Goal: Task Accomplishment & Management: Complete application form

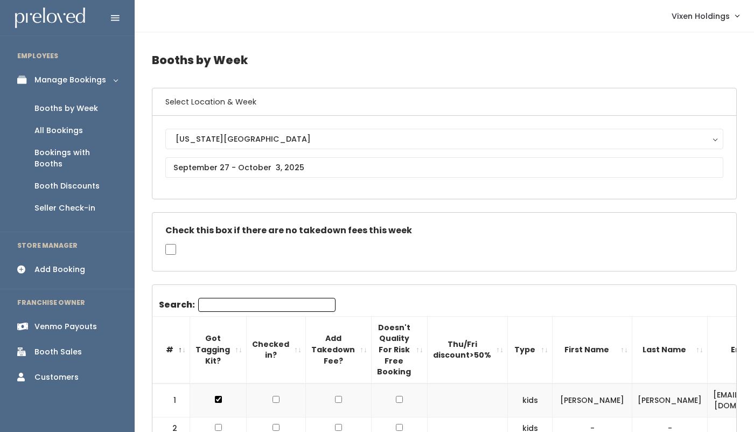
click at [61, 180] on div "Booth Discounts" at bounding box center [66, 185] width 65 height 11
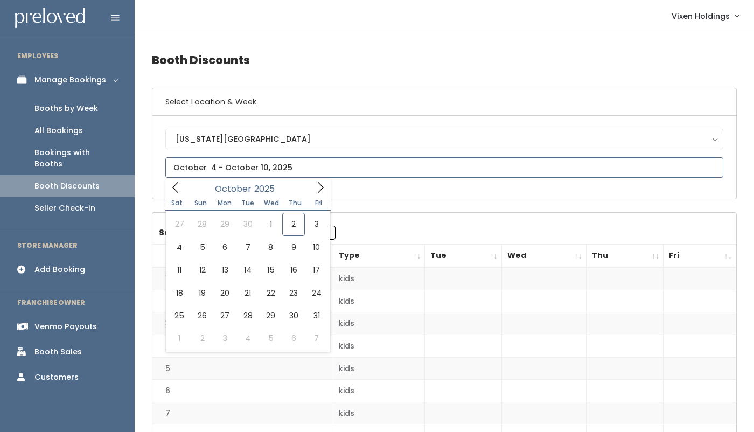
click at [231, 170] on input "text" at bounding box center [444, 167] width 558 height 20
type input "September 27 to October 3"
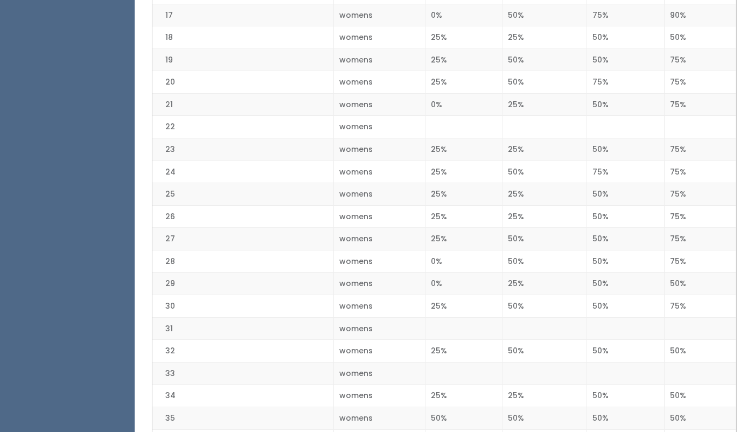
scroll to position [624, 0]
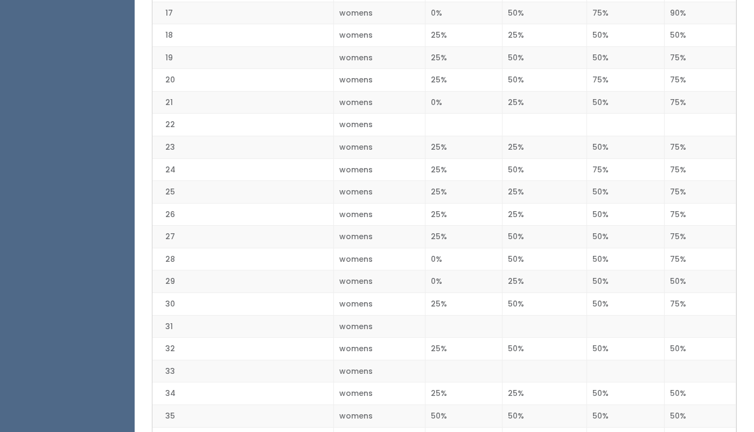
click at [621, 302] on td "50%" at bounding box center [625, 304] width 78 height 23
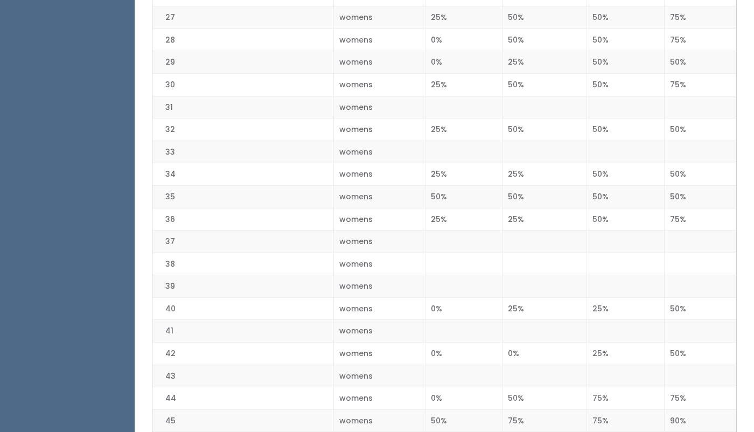
scroll to position [0, 0]
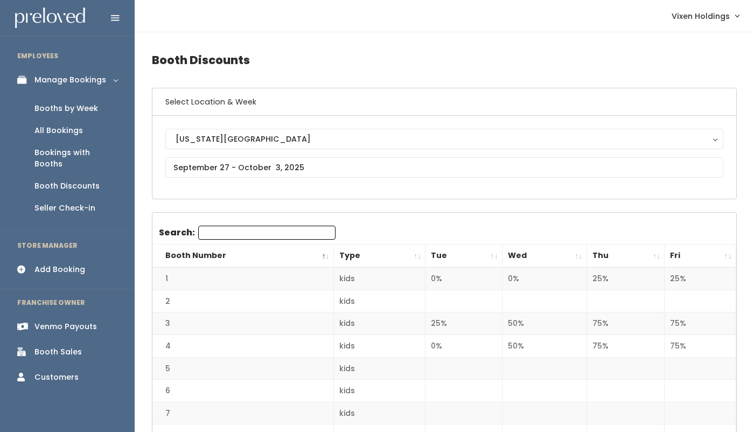
click at [71, 113] on div "Booths by Week" at bounding box center [66, 108] width 64 height 11
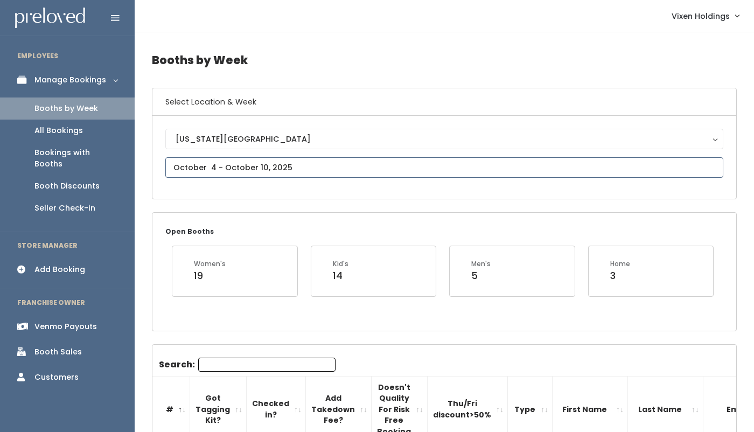
click at [193, 173] on input "text" at bounding box center [444, 167] width 558 height 20
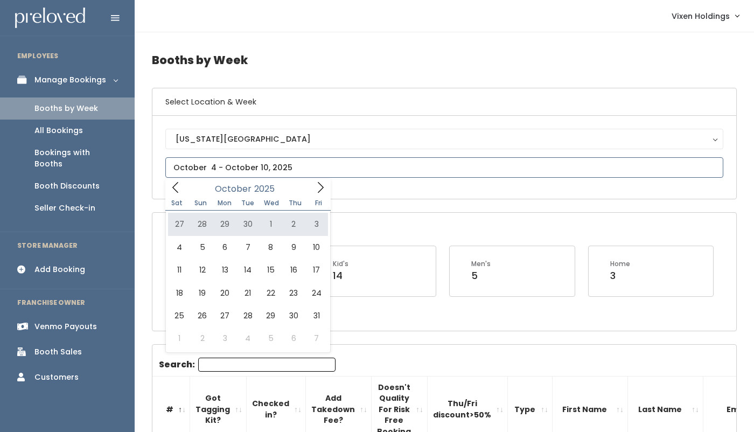
type input "September 27 to October 3"
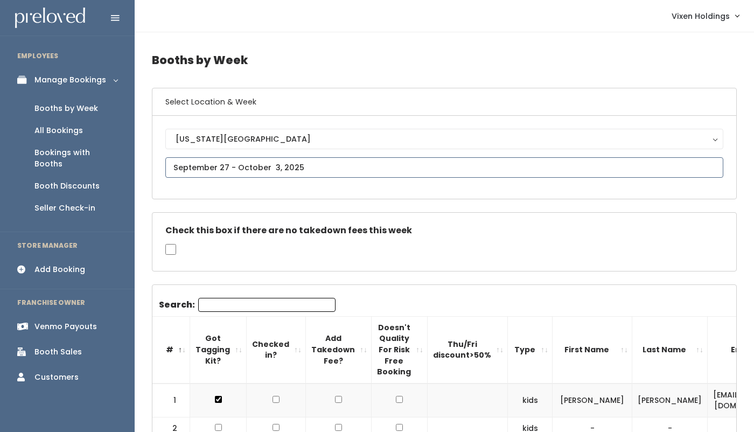
click at [253, 165] on input "text" at bounding box center [444, 167] width 558 height 20
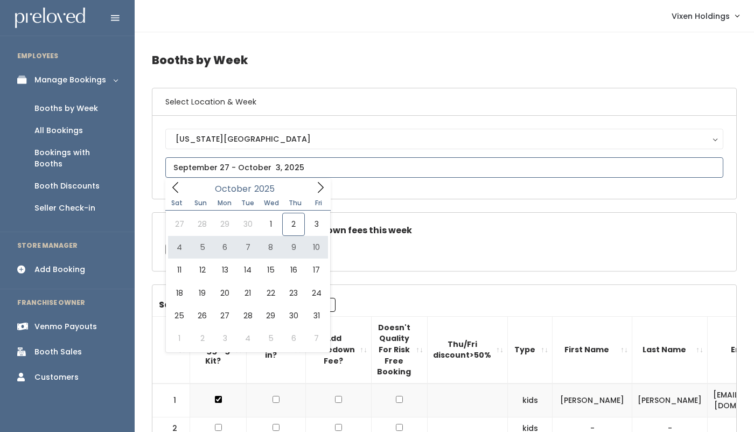
type input "[DATE] to [DATE]"
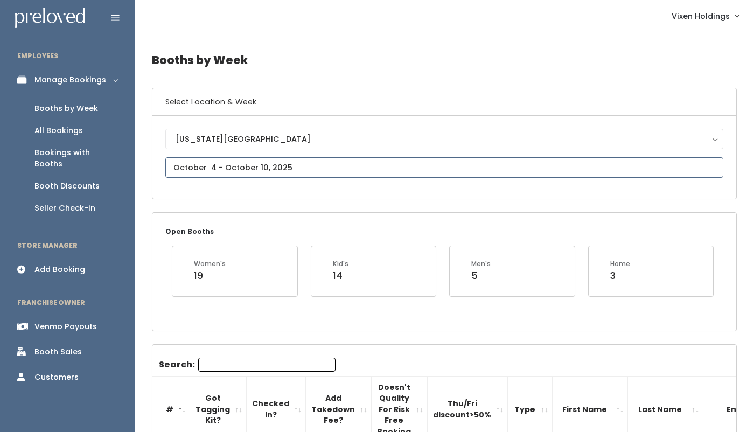
click at [264, 166] on input "text" at bounding box center [444, 167] width 558 height 20
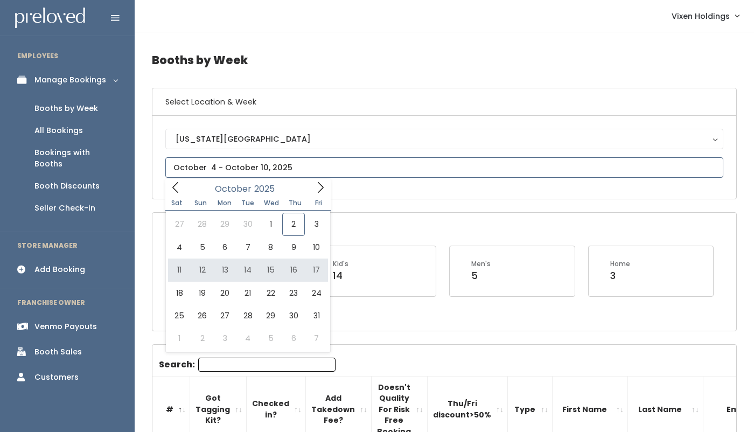
type input "October 11 to October 17"
click at [292, 170] on input "text" at bounding box center [444, 167] width 558 height 20
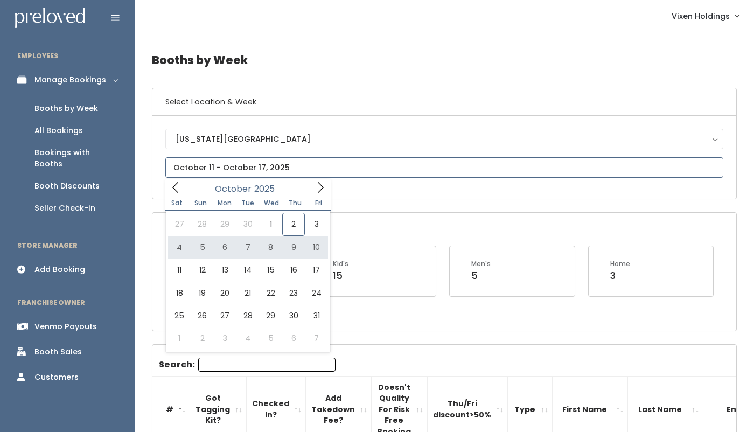
type input "[DATE] to [DATE]"
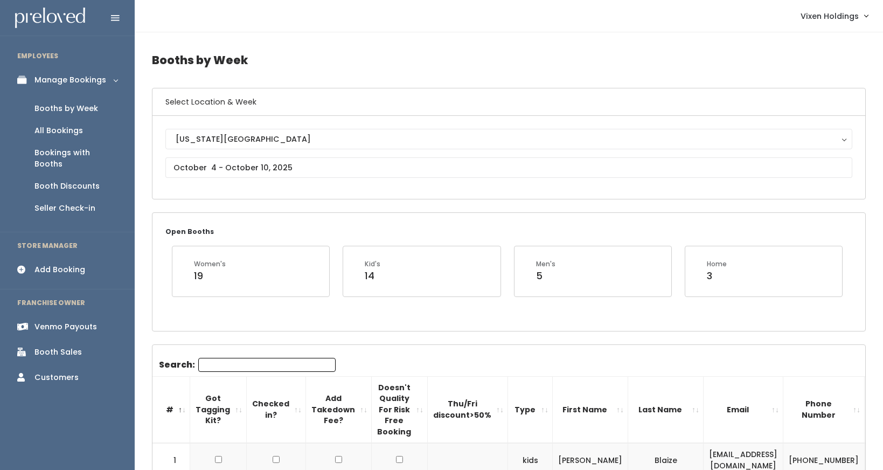
click at [68, 264] on div "Add Booking" at bounding box center [59, 269] width 51 height 11
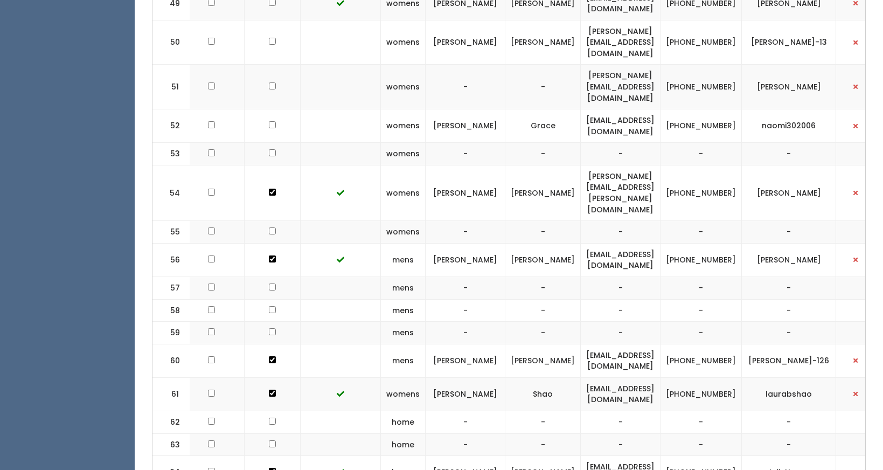
scroll to position [0, 136]
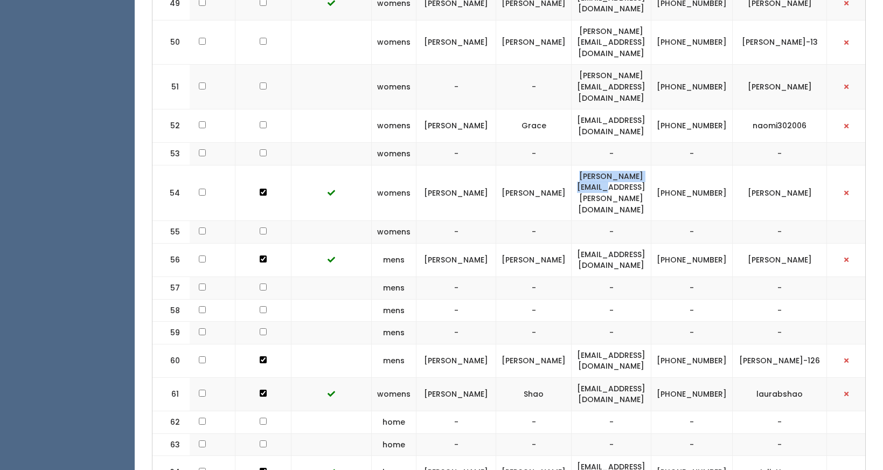
drag, startPoint x: 678, startPoint y: 102, endPoint x: 577, endPoint y: 107, distance: 101.3
click at [577, 165] on td "pyle.cindy@yahoo.com" at bounding box center [611, 192] width 80 height 55
copy td "pyle.cindy@yahoo.com"
drag, startPoint x: 740, startPoint y: 107, endPoint x: 706, endPoint y: 100, distance: 34.5
click at [706, 165] on td "(405) 245-1095" at bounding box center [691, 192] width 81 height 55
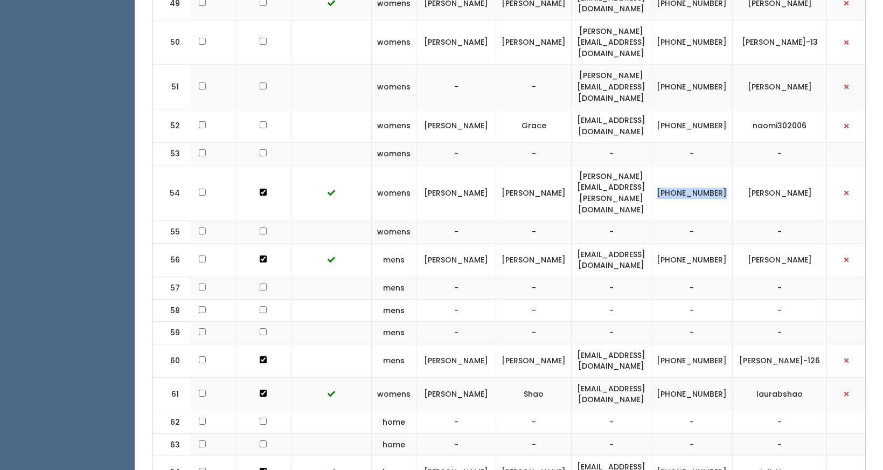
copy td "(405) 245-1095"
drag, startPoint x: 810, startPoint y: 101, endPoint x: 765, endPoint y: 103, distance: 45.3
click at [765, 165] on td "[PERSON_NAME]" at bounding box center [779, 192] width 94 height 55
copy td "[PERSON_NAME]"
drag, startPoint x: 740, startPoint y: 107, endPoint x: 703, endPoint y: 100, distance: 37.3
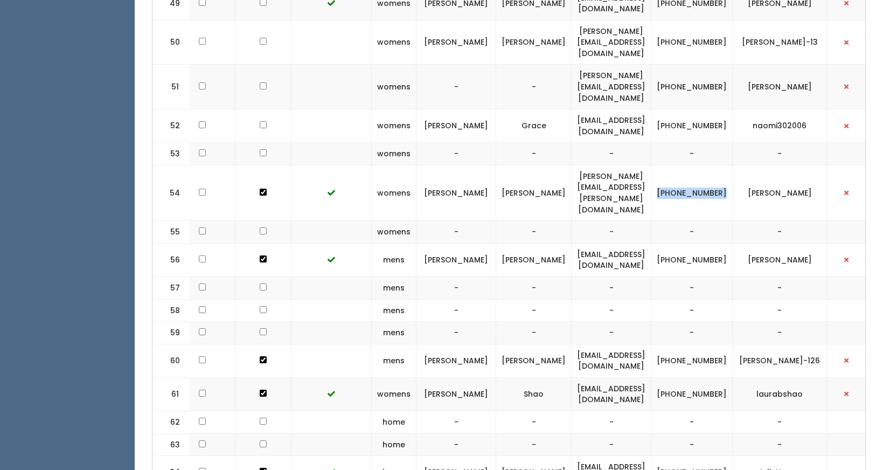
click at [703, 165] on td "[PHONE_NUMBER]" at bounding box center [691, 192] width 81 height 55
copy td "[PHONE_NUMBER]"
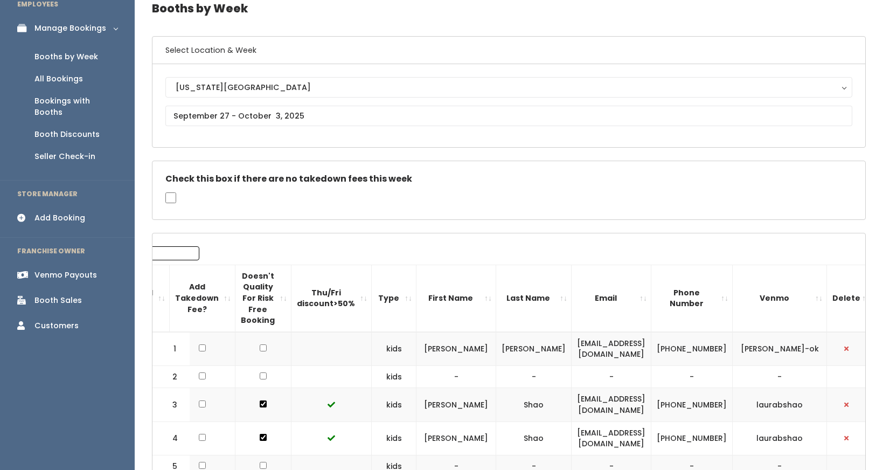
scroll to position [0, 0]
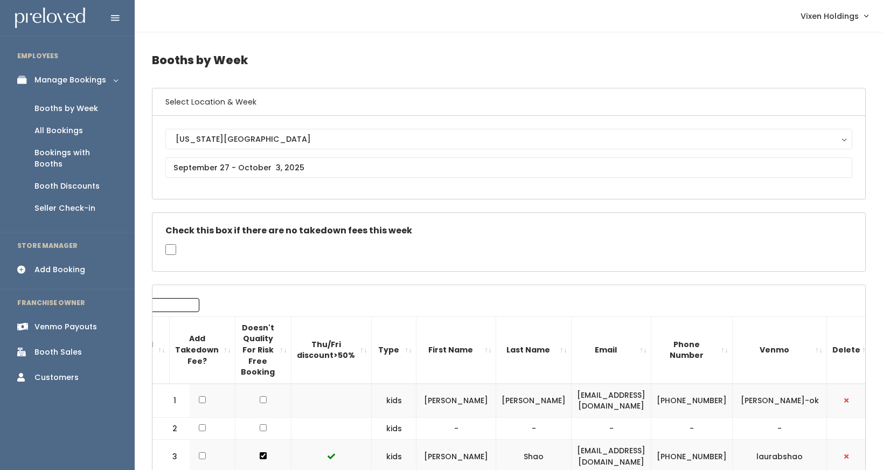
click at [65, 264] on div "Add Booking" at bounding box center [59, 269] width 51 height 11
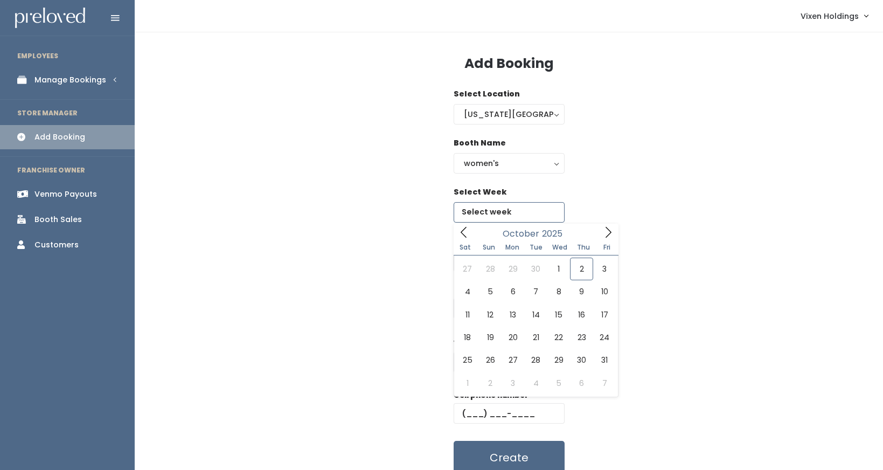
click at [486, 212] on input "text" at bounding box center [508, 212] width 111 height 20
type input "[DATE] to [DATE]"
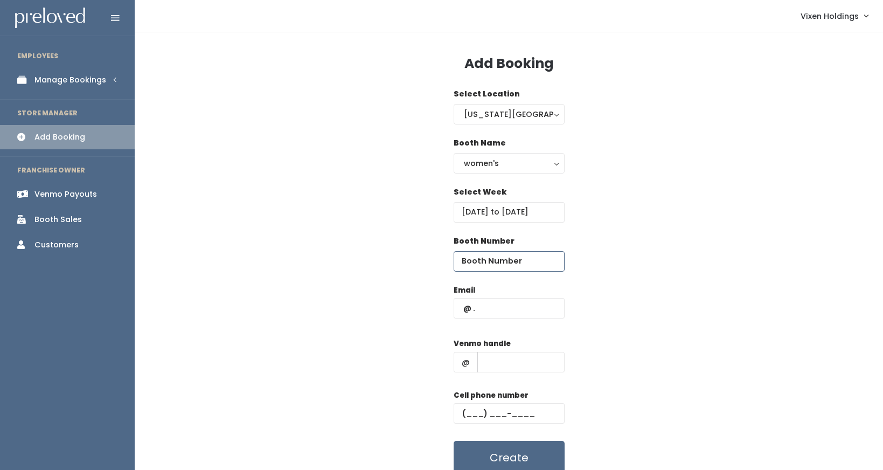
click at [488, 259] on input "number" at bounding box center [508, 261] width 111 height 20
type input "54"
click at [458, 305] on input "text" at bounding box center [508, 308] width 111 height 20
type input "c"
click at [472, 310] on input "c" at bounding box center [508, 308] width 111 height 20
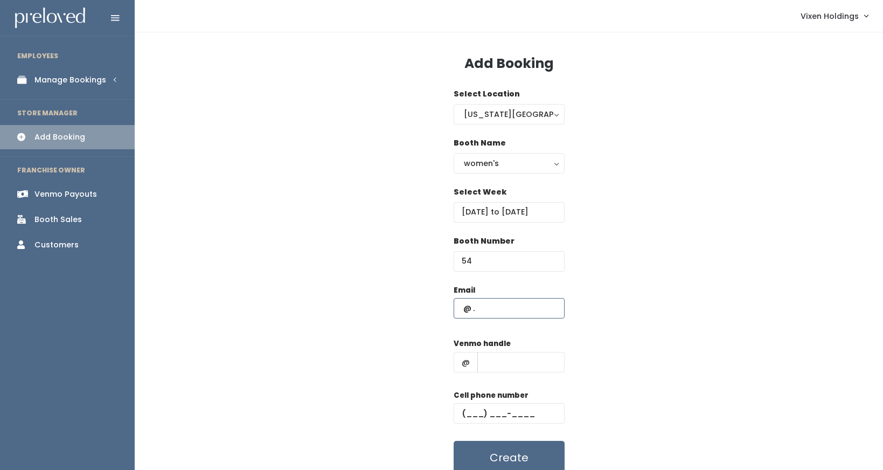
paste input "pyle.cindy@yahoo.com"
type input "pyle.cindy@yahoo.com"
click at [462, 415] on input "text" at bounding box center [508, 413] width 111 height 20
paste input "(405) 245-1095"
type input "(405) 245-1095"
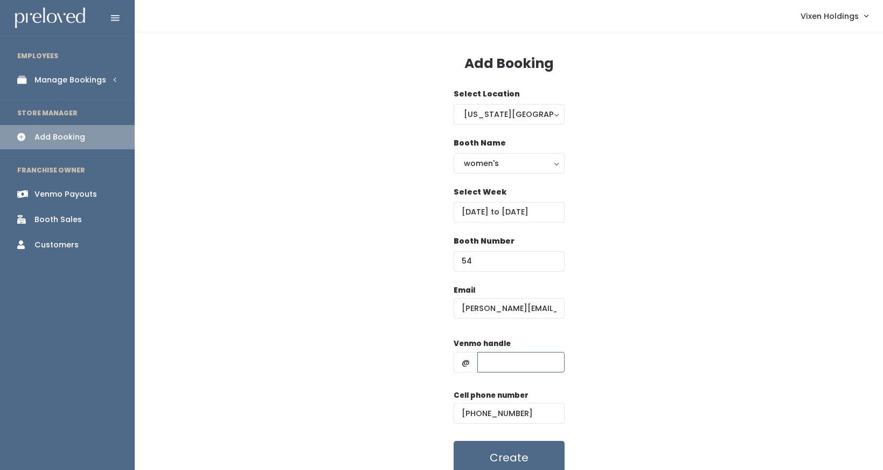
click at [505, 361] on input "text" at bounding box center [520, 362] width 87 height 20
paste input "cindy-pyle"
type input "cindy-pyle"
click at [520, 459] on button "Create" at bounding box center [508, 456] width 111 height 33
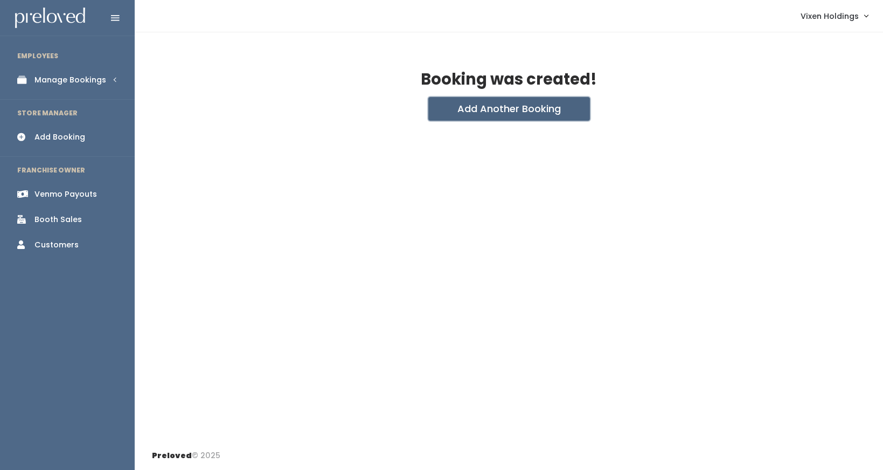
click at [515, 103] on button "Add Another Booking" at bounding box center [509, 109] width 162 height 24
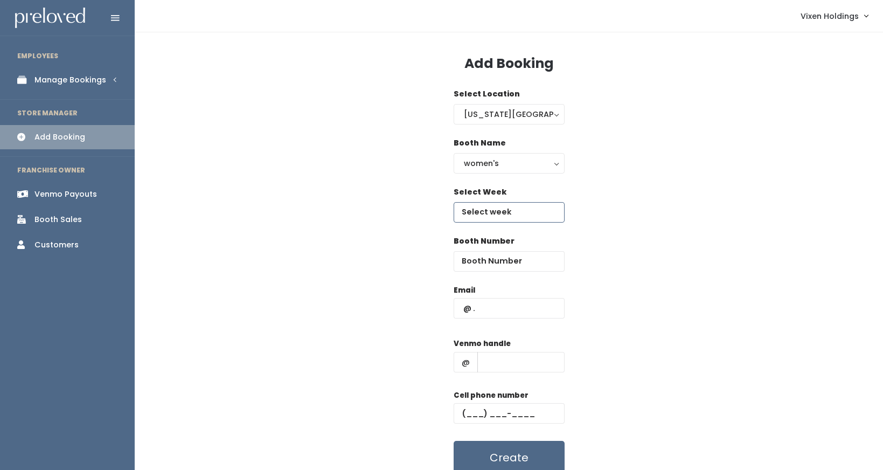
click at [481, 213] on input "text" at bounding box center [508, 212] width 111 height 20
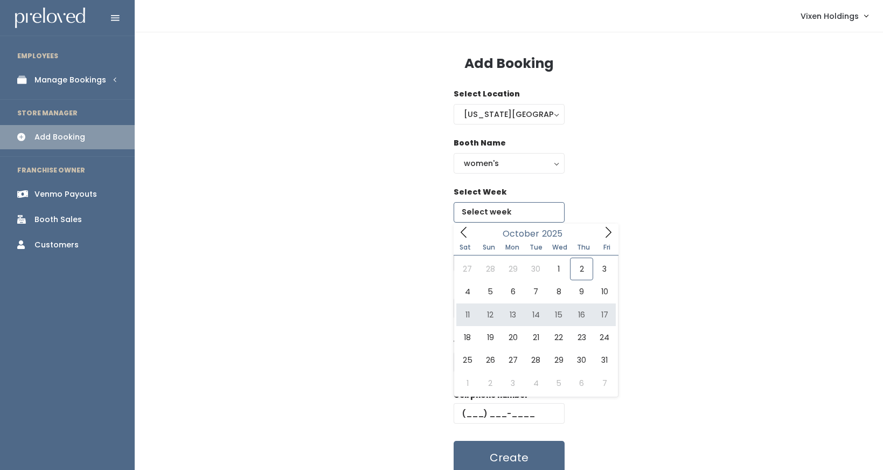
type input "October 11 to October 17"
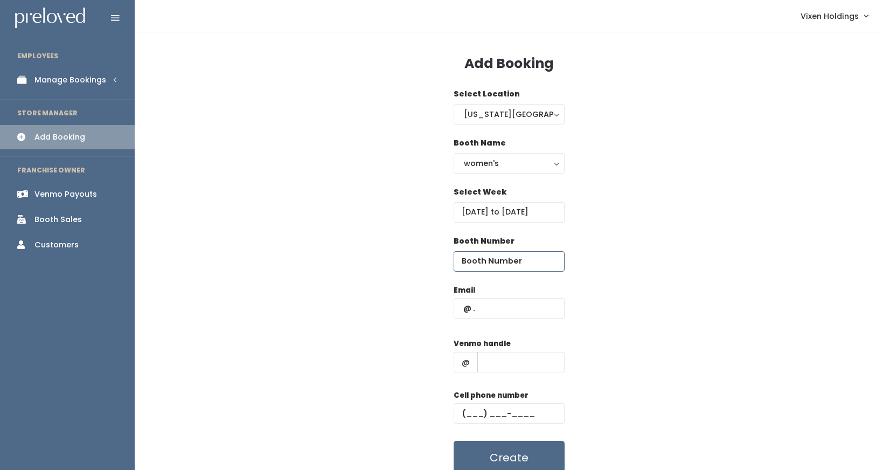
click at [480, 263] on input "number" at bounding box center [508, 261] width 111 height 20
type input "54"
click at [494, 365] on input "text" at bounding box center [520, 362] width 87 height 20
paste input "cindy-pyle"
type input "cindy-pyle"
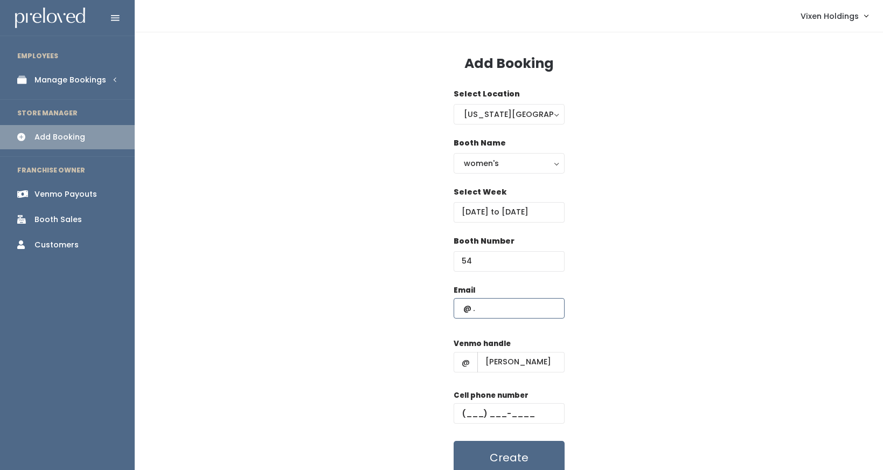
click at [462, 311] on input "text" at bounding box center [508, 308] width 111 height 20
type input "pyle.cindy@yahoo.com"
click at [462, 409] on input "text" at bounding box center [508, 413] width 111 height 20
paste input "(405) 245-1095"
type input "(405) 245-1095"
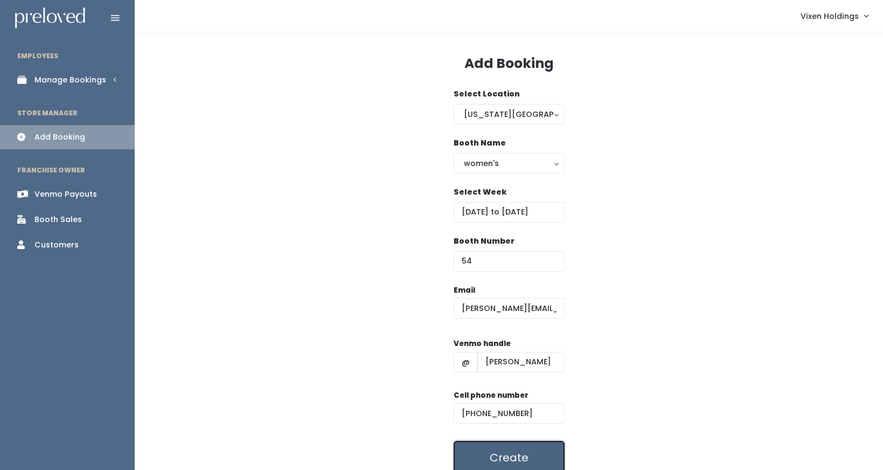
click at [535, 454] on button "Create" at bounding box center [508, 456] width 111 height 33
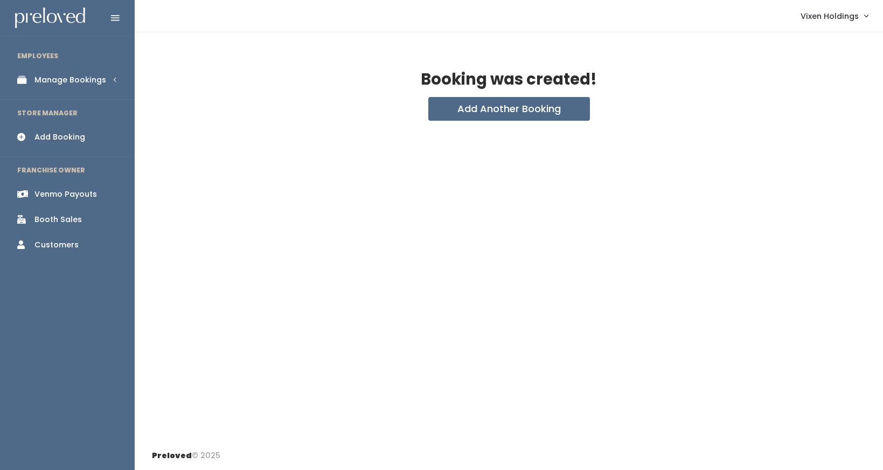
click at [83, 81] on div "Manage Bookings" at bounding box center [70, 79] width 72 height 11
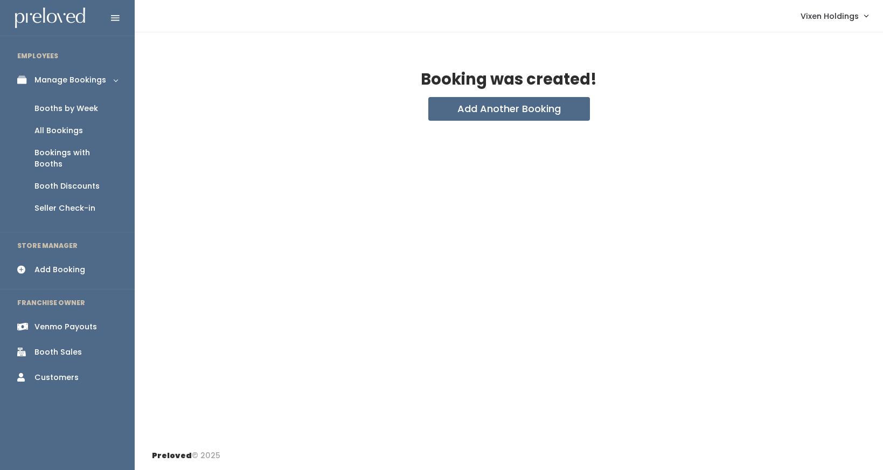
click at [80, 111] on div "Booths by Week" at bounding box center [66, 108] width 64 height 11
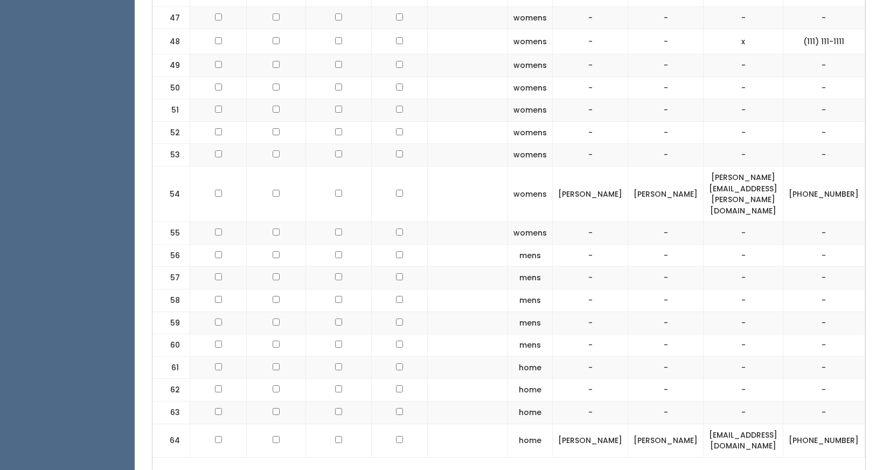
scroll to position [1721, 0]
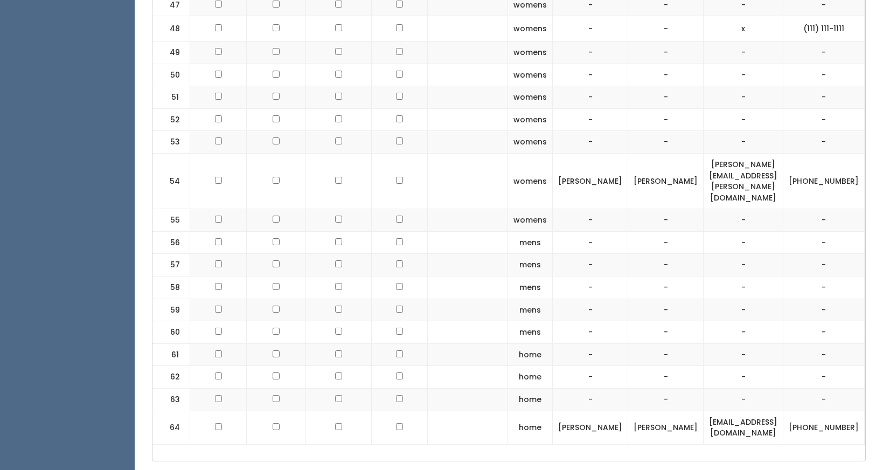
click at [446, 153] on td at bounding box center [468, 180] width 80 height 55
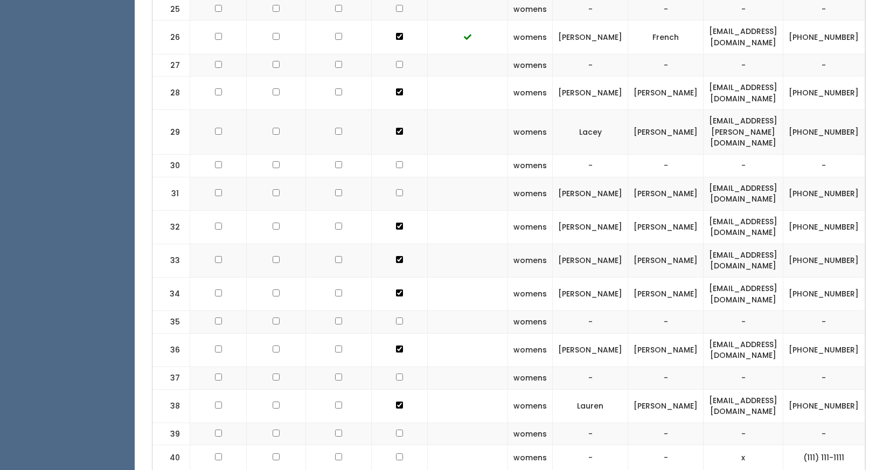
scroll to position [1052, 0]
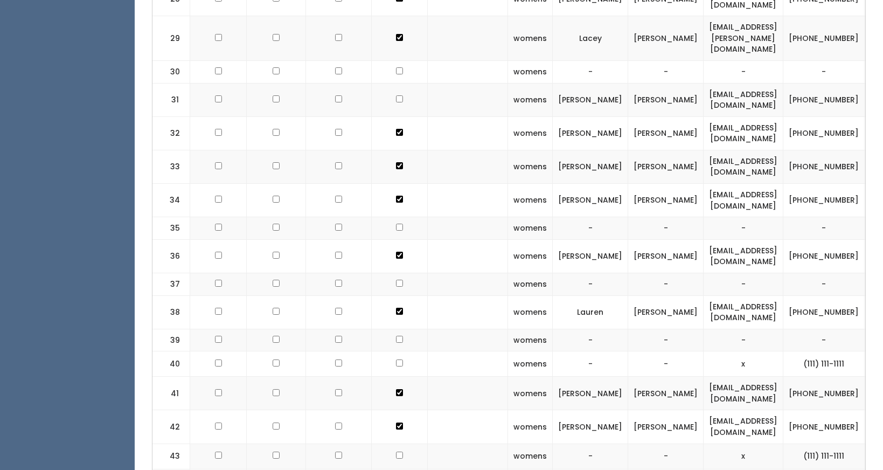
click at [575, 295] on td "Lauren" at bounding box center [589, 311] width 75 height 33
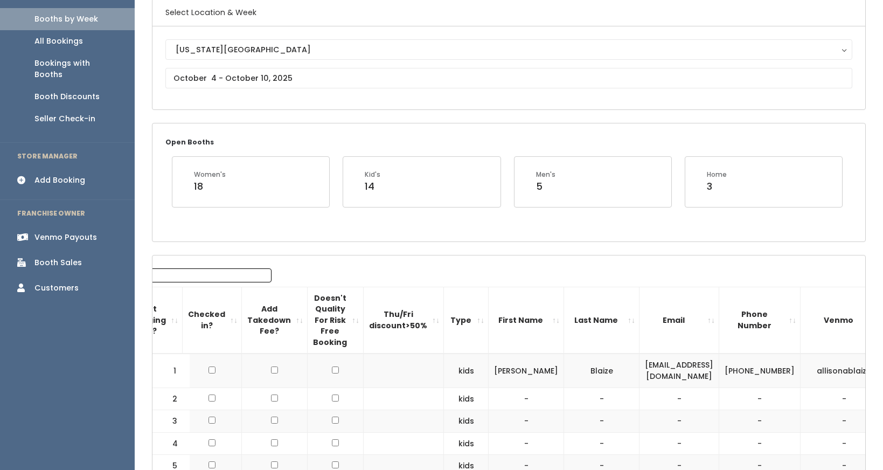
scroll to position [0, 0]
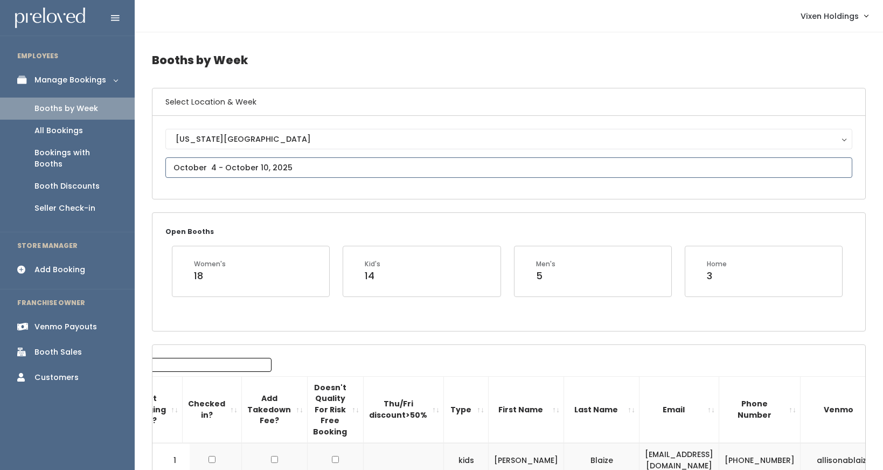
click at [244, 172] on input "text" at bounding box center [508, 167] width 687 height 20
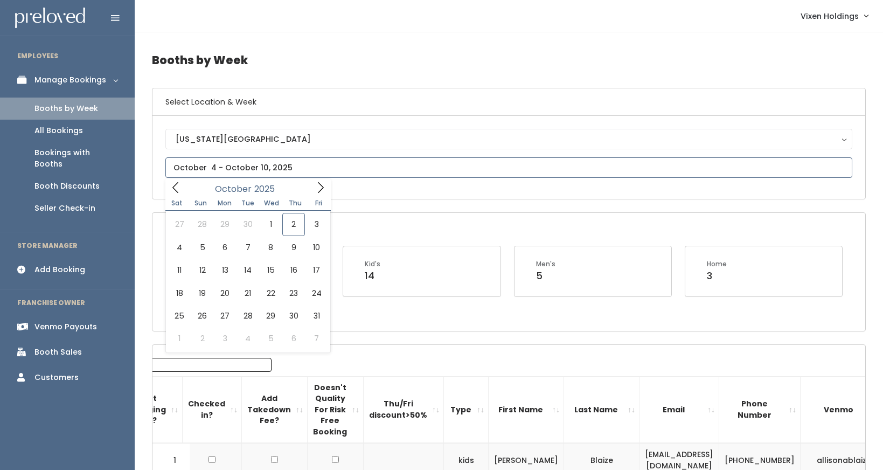
type input "September 27 to October 3"
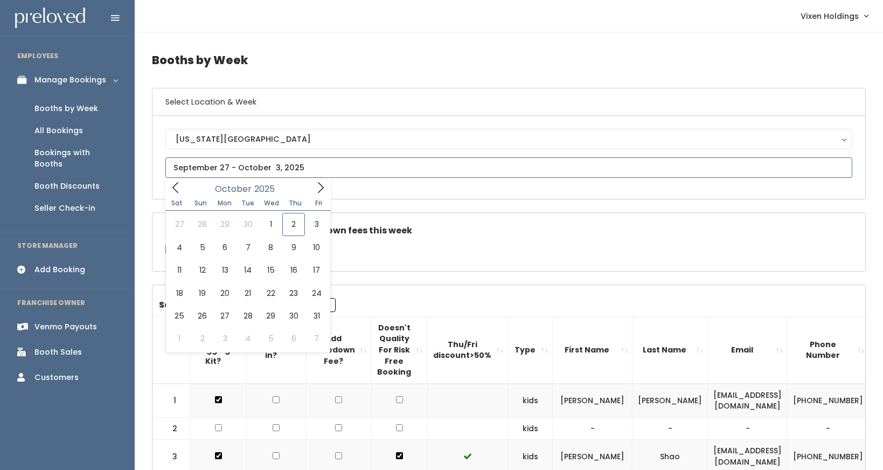
click at [235, 165] on input "text" at bounding box center [508, 167] width 687 height 20
type input "October 4 to October 10"
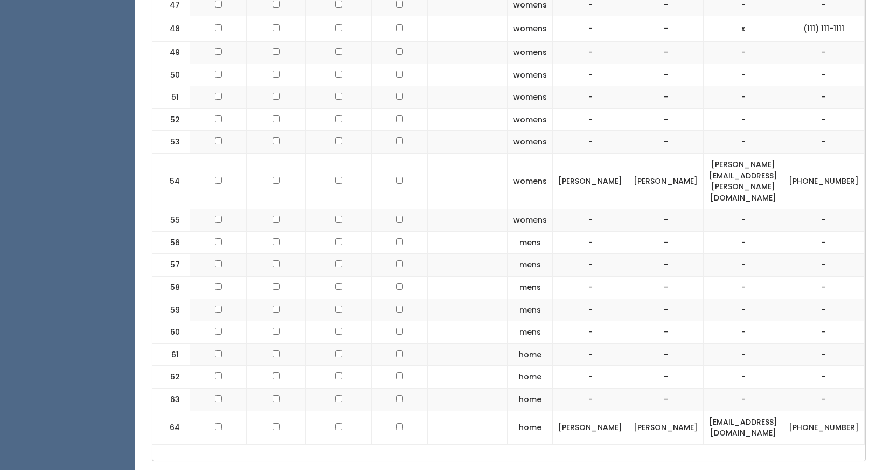
scroll to position [0, 64]
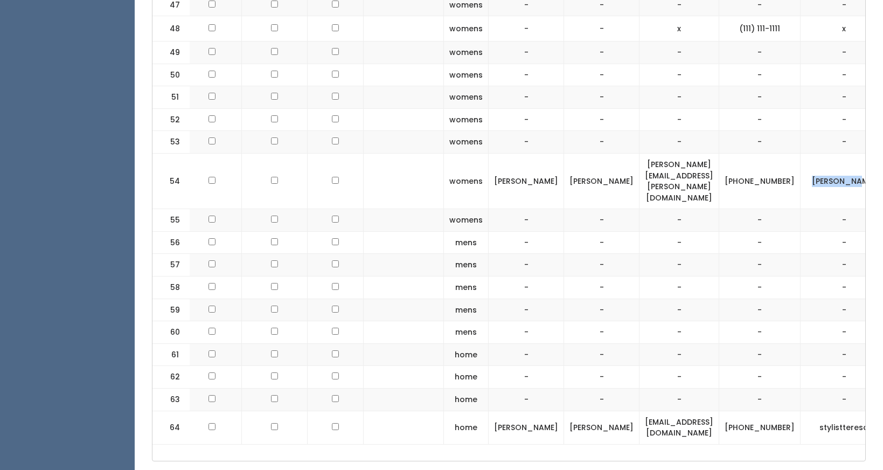
drag, startPoint x: 813, startPoint y: 135, endPoint x: 767, endPoint y: 135, distance: 45.8
click at [800, 153] on td "[PERSON_NAME]" at bounding box center [843, 180] width 87 height 55
copy td "[PERSON_NAME]"
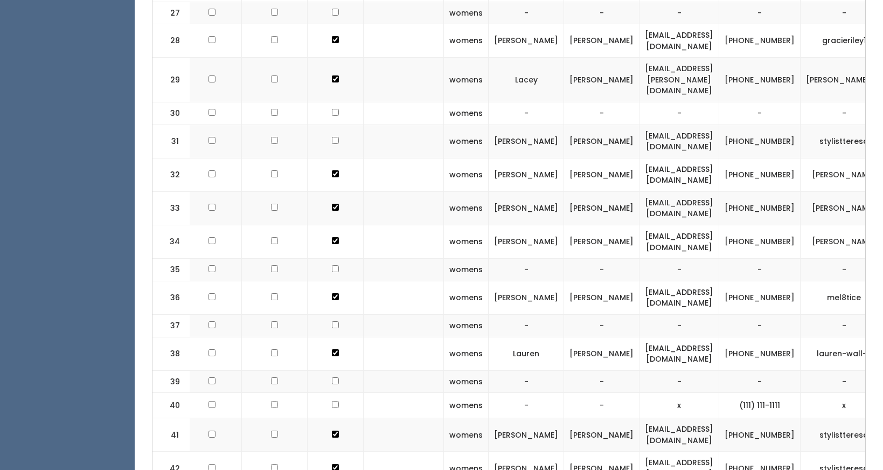
scroll to position [1102, 0]
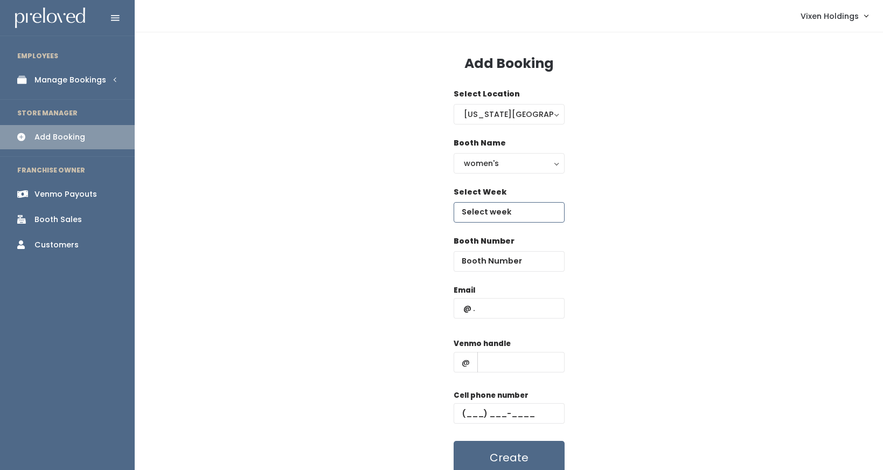
click at [495, 214] on input "text" at bounding box center [508, 212] width 111 height 20
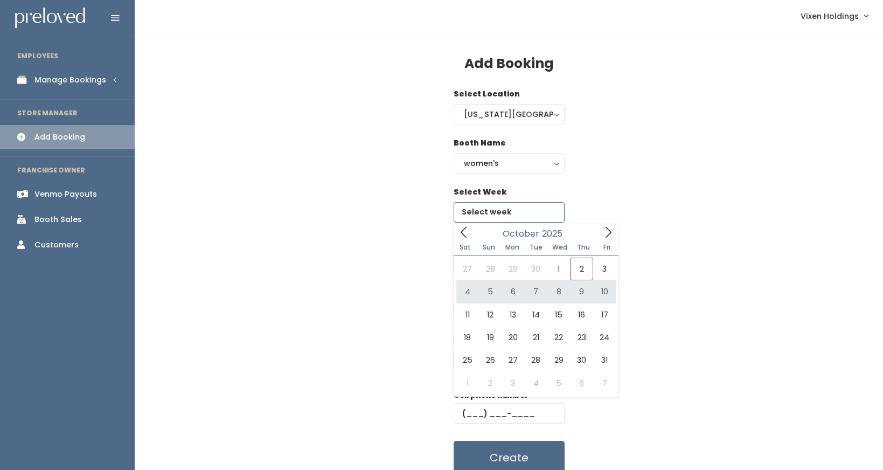
type input "[DATE] to [DATE]"
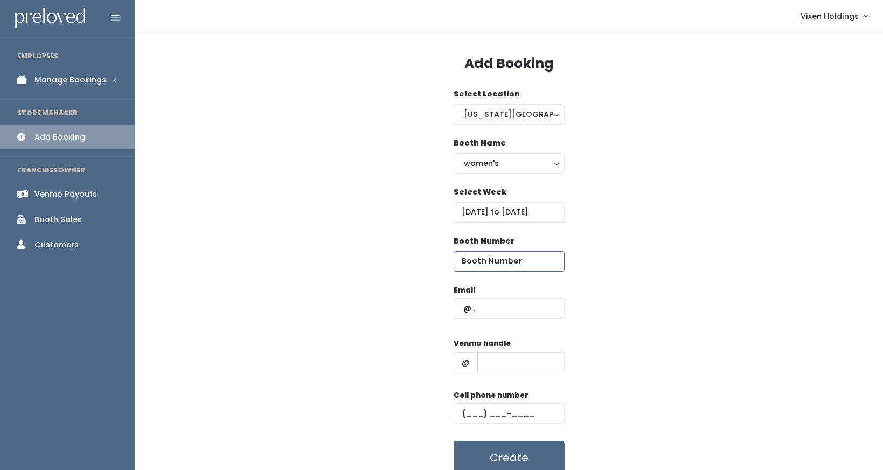
click at [495, 267] on input "number" at bounding box center [508, 261] width 111 height 20
type input "5"
type input "35"
click at [456, 310] on input "text" at bounding box center [508, 308] width 111 height 20
type input "[PERSON_NAME][EMAIL_ADDRESS][PERSON_NAME][DOMAIN_NAME]"
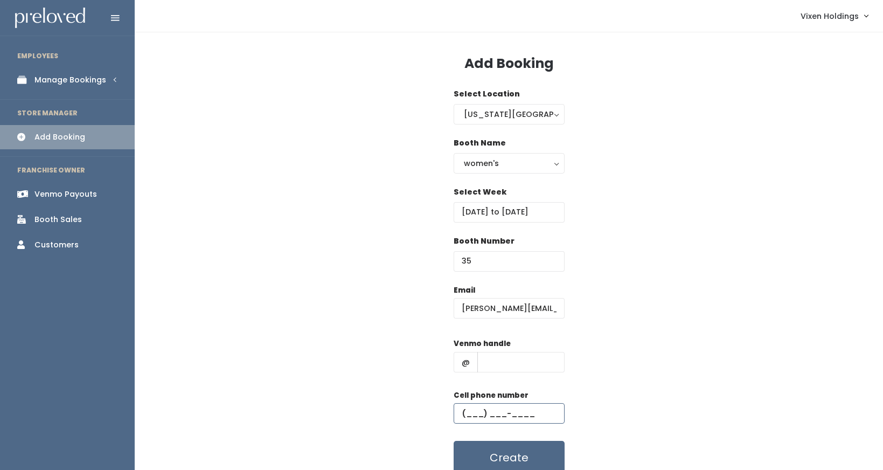
click at [464, 415] on input "text" at bounding box center [508, 413] width 111 height 20
paste input "[PHONE_NUMBER]"
type input "[PHONE_NUMBER]"
click at [491, 360] on input "text" at bounding box center [520, 362] width 87 height 20
paste input "cindy-pyle"
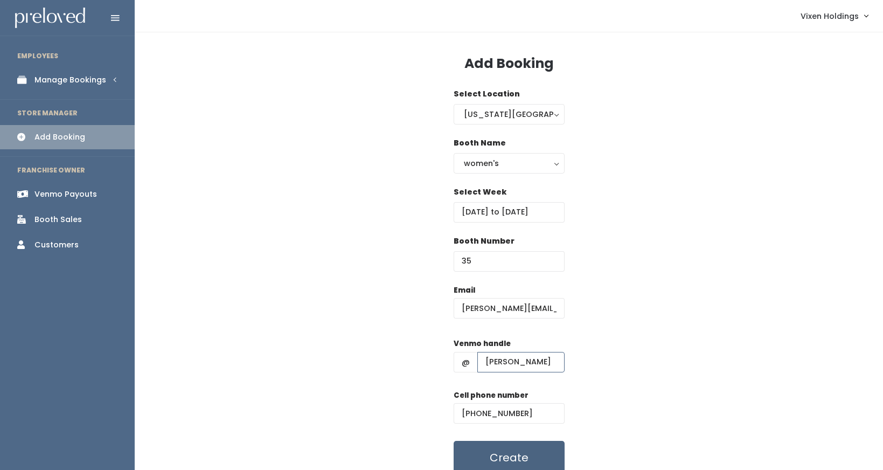
type input "cindy-pyle"
click at [515, 454] on button "Create" at bounding box center [508, 456] width 111 height 33
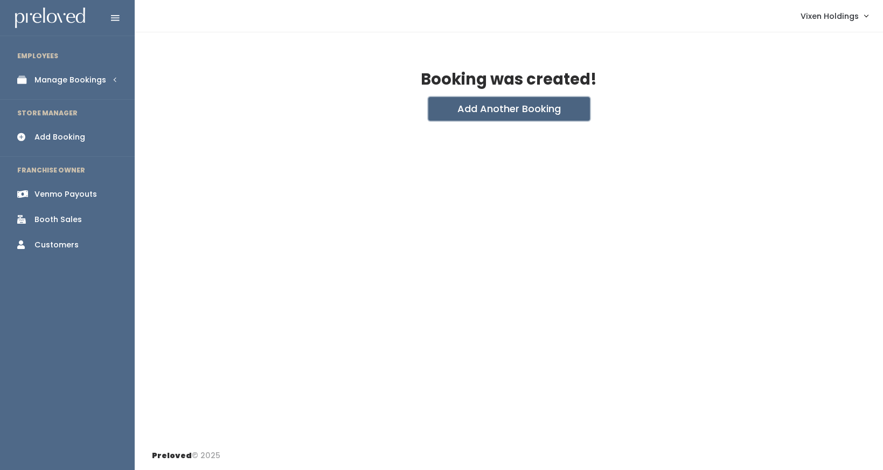
click at [537, 109] on button "Add Another Booking" at bounding box center [509, 109] width 162 height 24
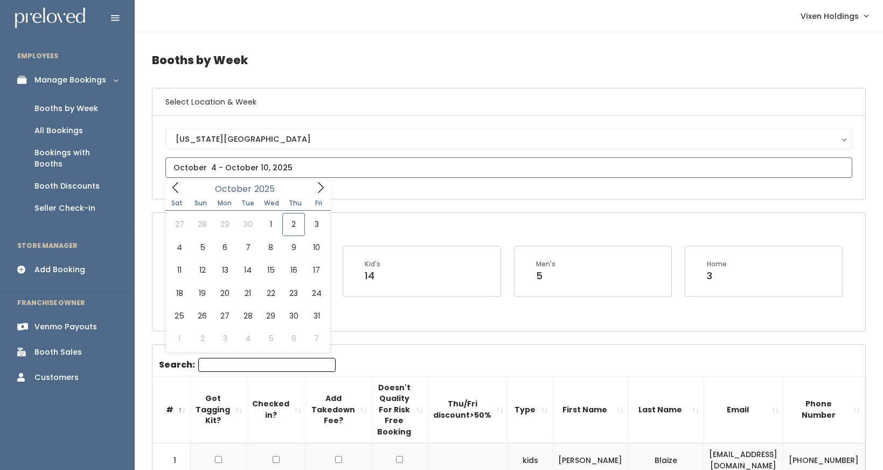
click at [233, 172] on input "text" at bounding box center [508, 167] width 687 height 20
type input "October 11 to October 17"
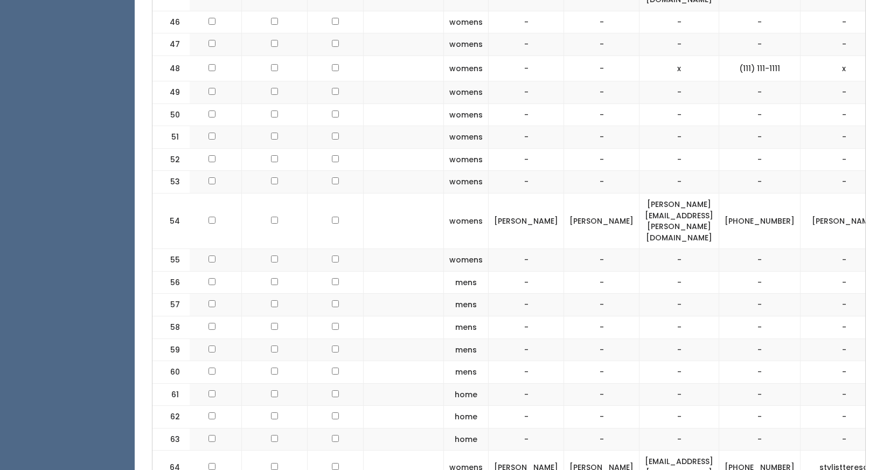
scroll to position [1607, 0]
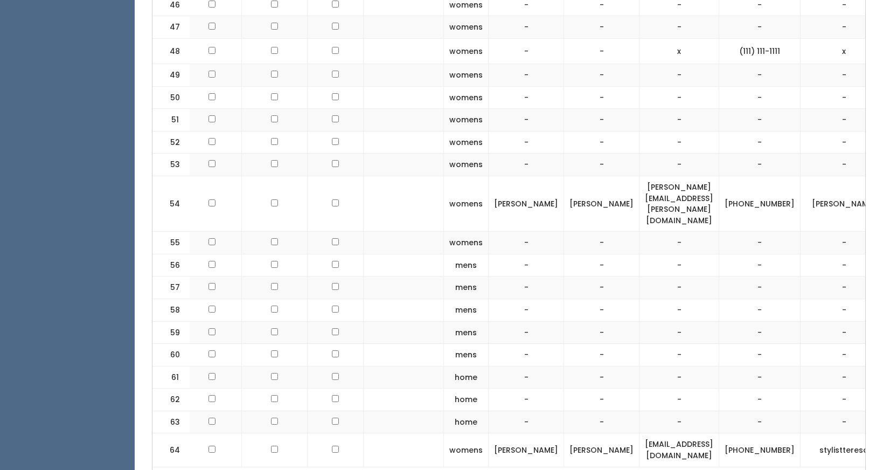
click at [747, 176] on td "[PHONE_NUMBER]" at bounding box center [759, 203] width 81 height 55
click at [693, 176] on td "[PERSON_NAME][EMAIL_ADDRESS][PERSON_NAME][DOMAIN_NAME]" at bounding box center [679, 203] width 80 height 55
drag, startPoint x: 747, startPoint y: 141, endPoint x: 712, endPoint y: 130, distance: 37.3
click at [719, 176] on td "[PHONE_NUMBER]" at bounding box center [759, 203] width 81 height 55
copy td "[PHONE_NUMBER]"
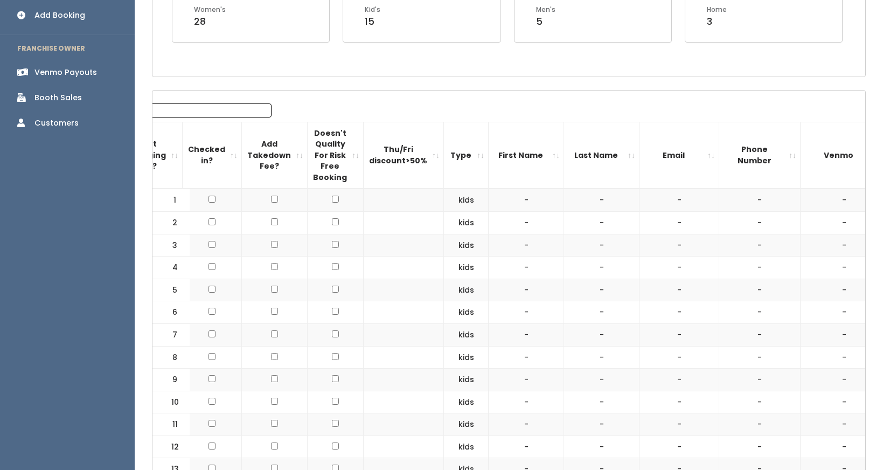
scroll to position [254, 0]
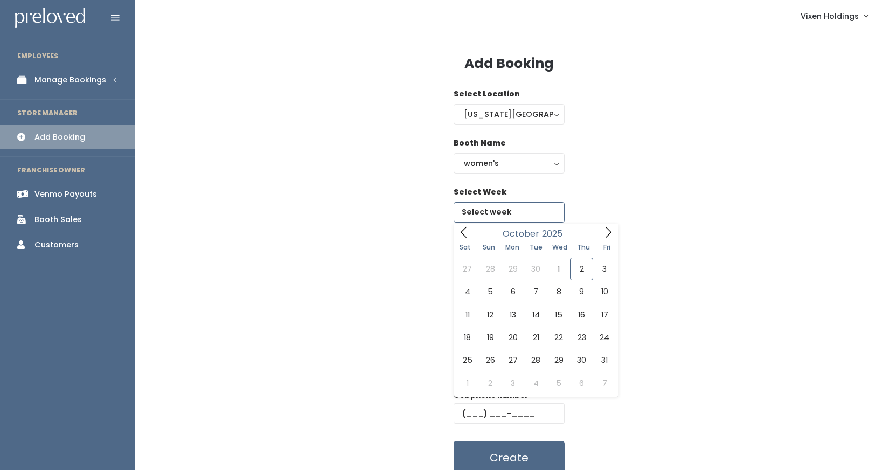
click at [484, 209] on input "text" at bounding box center [508, 212] width 111 height 20
type input "October 11 to October 17"
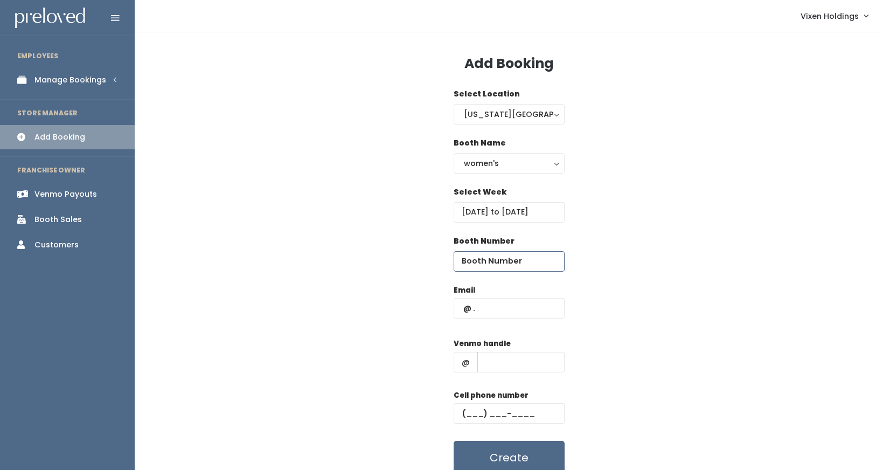
click at [487, 258] on input "number" at bounding box center [508, 261] width 111 height 20
type input "35"
click at [500, 356] on input "text" at bounding box center [520, 362] width 87 height 20
paste input "cindy-pyle"
type input "cindy-pyle"
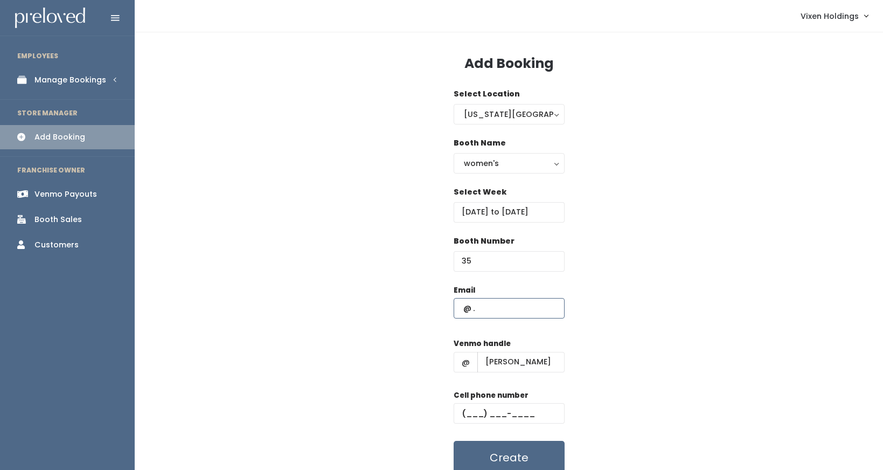
click at [461, 309] on input "text" at bounding box center [508, 308] width 111 height 20
type input "pyle.cindy@yahoo.com"
click at [459, 413] on input "text" at bounding box center [508, 413] width 111 height 20
paste input "(405) 245-1095"
type input "(405) 245-1095"
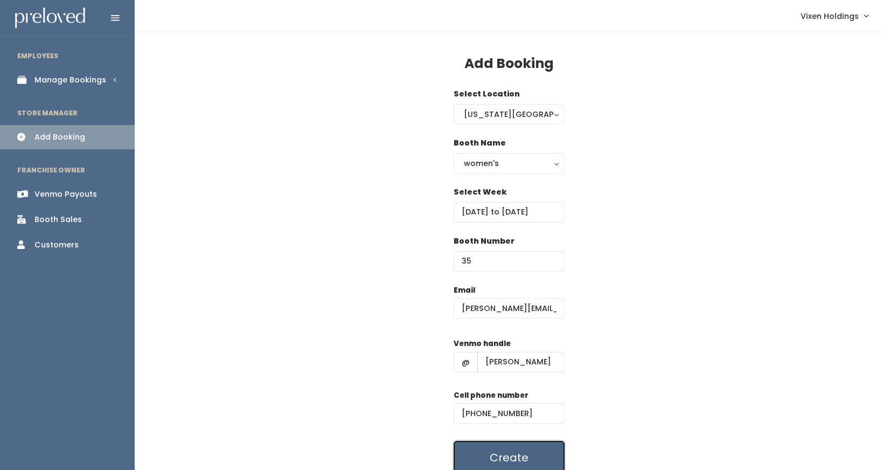
click at [519, 455] on button "Create" at bounding box center [508, 456] width 111 height 33
